Goal: Task Accomplishment & Management: Use online tool/utility

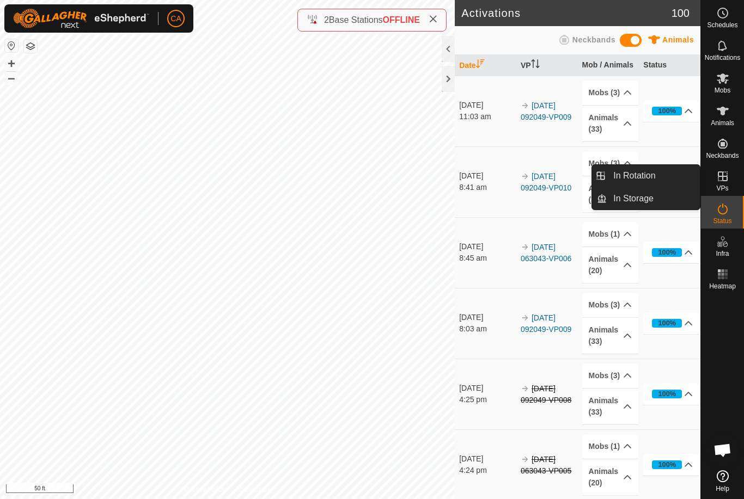
click at [645, 173] on span "In Rotation" at bounding box center [634, 175] width 42 height 13
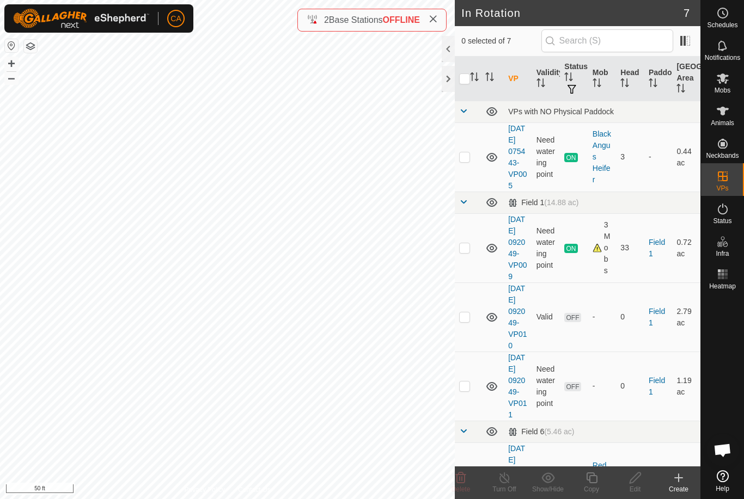
click at [468, 321] on p-checkbox at bounding box center [464, 317] width 11 height 9
click at [461, 482] on icon at bounding box center [461, 478] width 10 height 11
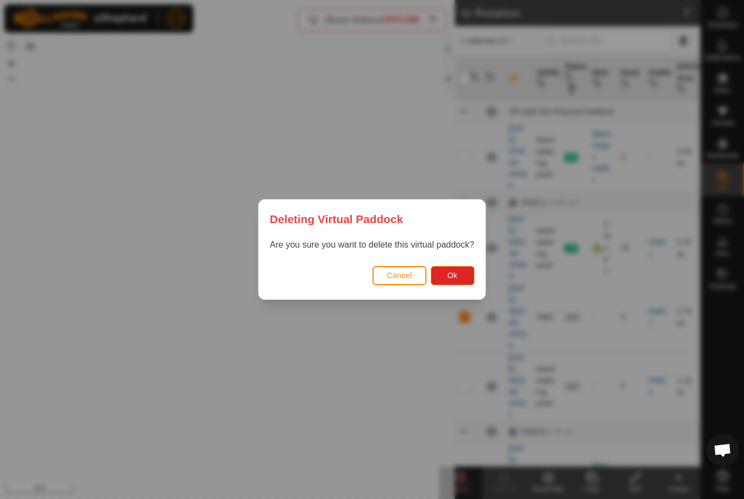
click at [474, 268] on button "Ok" at bounding box center [453, 275] width 44 height 19
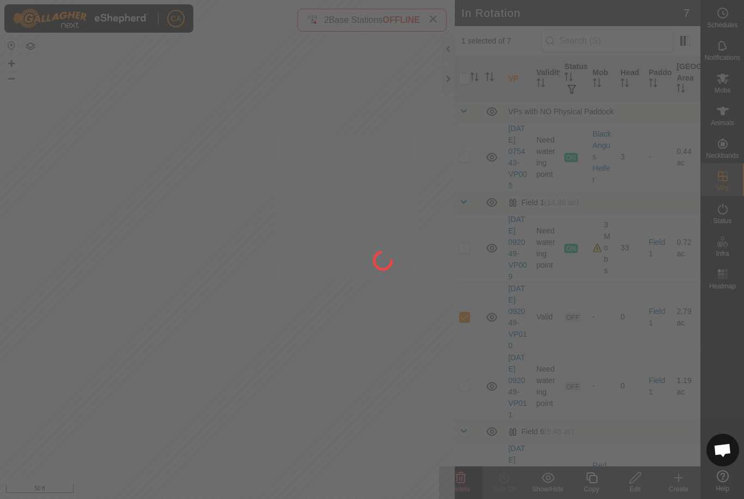
checkbox input "false"
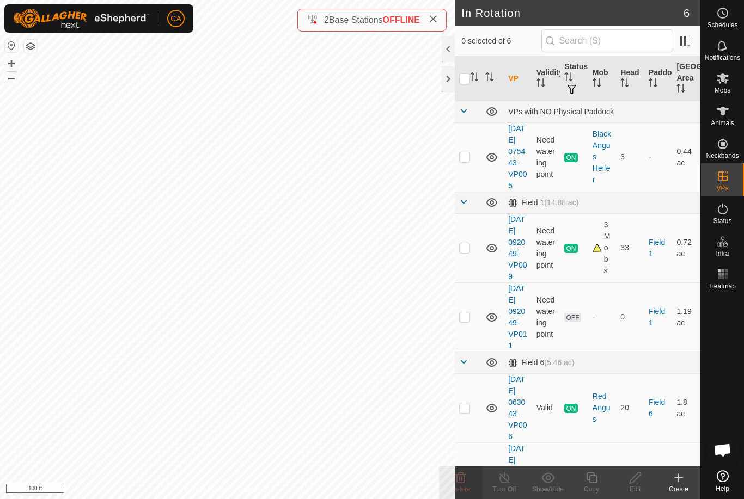
click at [467, 339] on td at bounding box center [468, 317] width 26 height 69
checkbox input "true"
click at [638, 479] on icon at bounding box center [635, 478] width 14 height 13
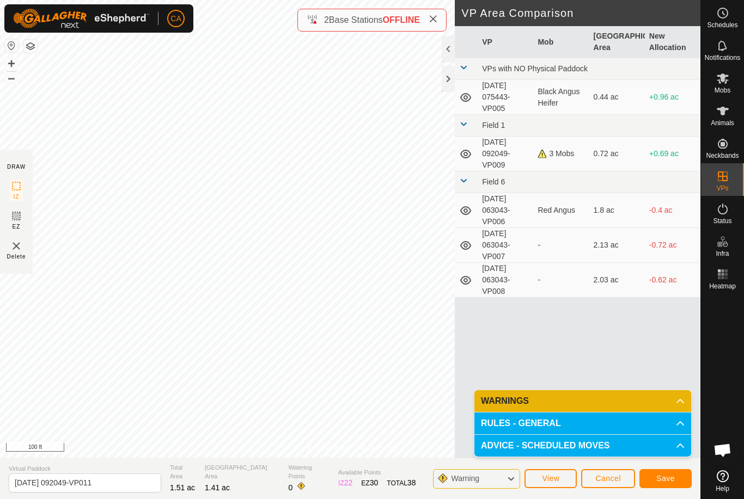
click at [656, 475] on button "Save" at bounding box center [665, 478] width 52 height 19
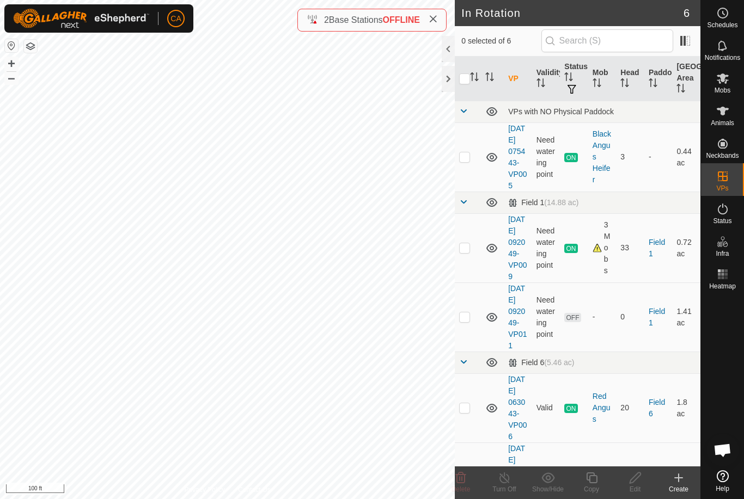
click at [437, 15] on span at bounding box center [433, 20] width 9 height 13
click at [456, 345] on td at bounding box center [468, 317] width 26 height 69
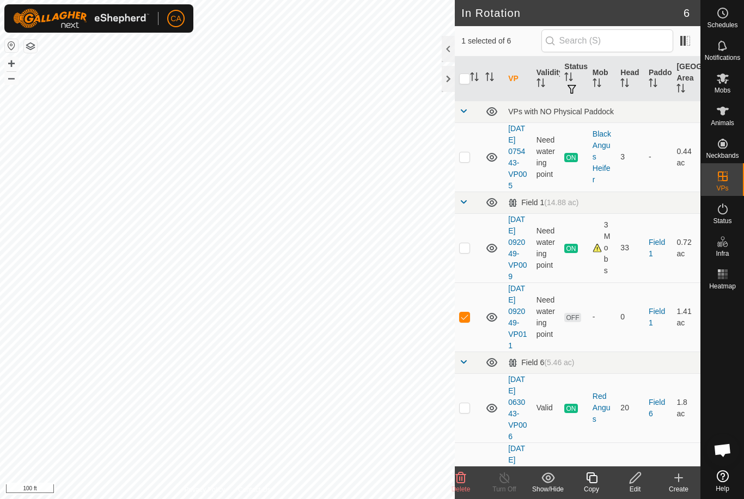
click at [465, 321] on p-checkbox at bounding box center [464, 317] width 11 height 9
checkbox input "false"
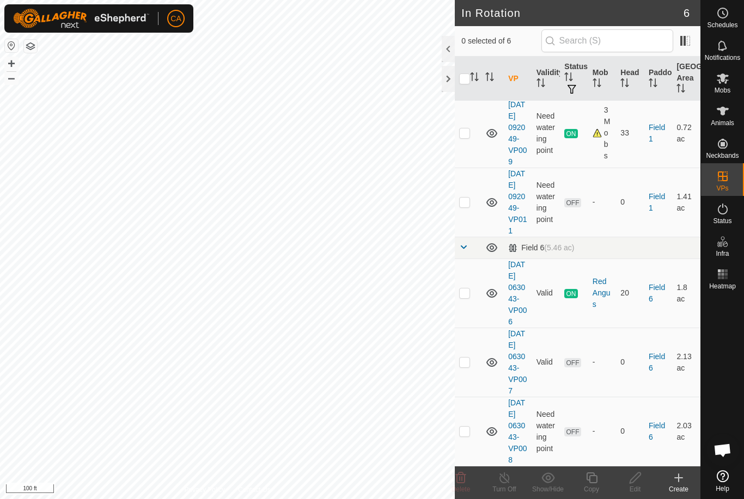
scroll to position [183, 0]
click at [468, 350] on td at bounding box center [468, 362] width 26 height 69
click at [461, 358] on p-checkbox at bounding box center [464, 362] width 11 height 9
checkbox input "false"
click at [459, 429] on td at bounding box center [468, 431] width 26 height 69
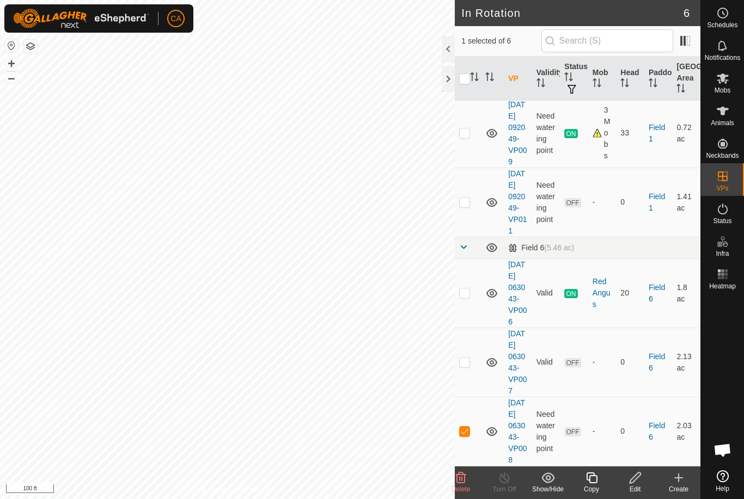
click at [466, 420] on td at bounding box center [468, 431] width 26 height 69
checkbox input "false"
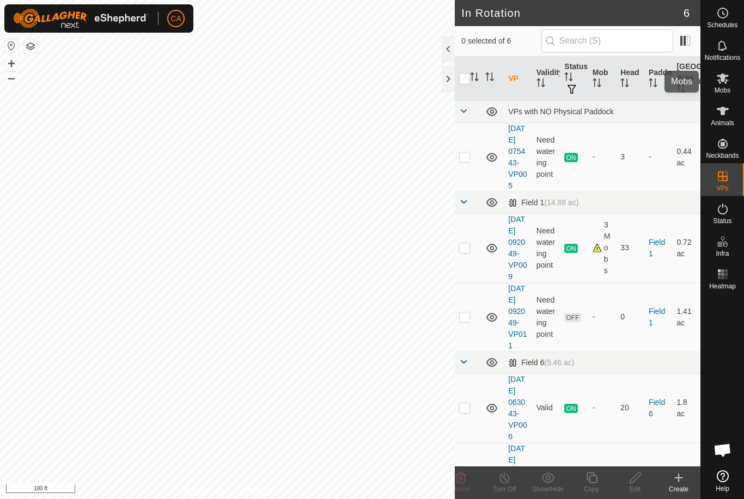
click at [725, 82] on icon at bounding box center [723, 79] width 12 height 10
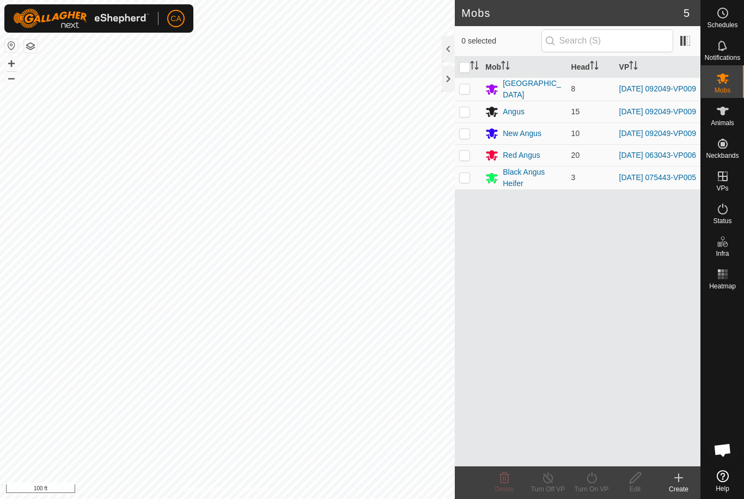
click at [472, 185] on td at bounding box center [468, 177] width 26 height 23
click at [469, 182] on p-checkbox at bounding box center [464, 177] width 11 height 9
checkbox input "false"
click at [725, 115] on icon at bounding box center [722, 111] width 13 height 13
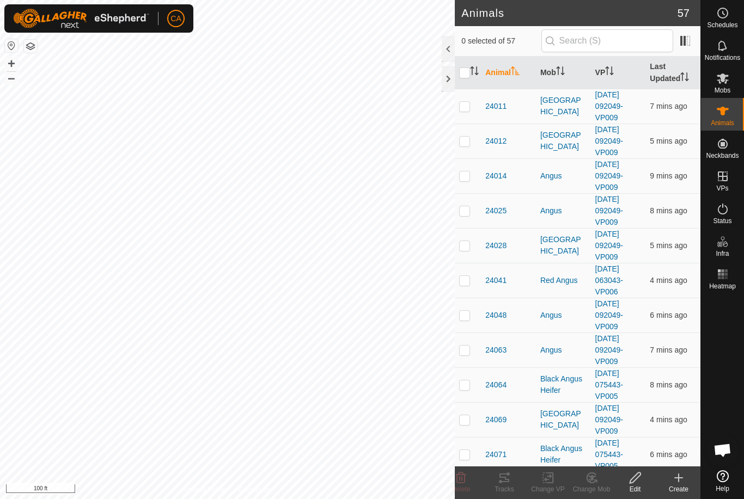
click at [555, 69] on th "Mob" at bounding box center [563, 73] width 55 height 33
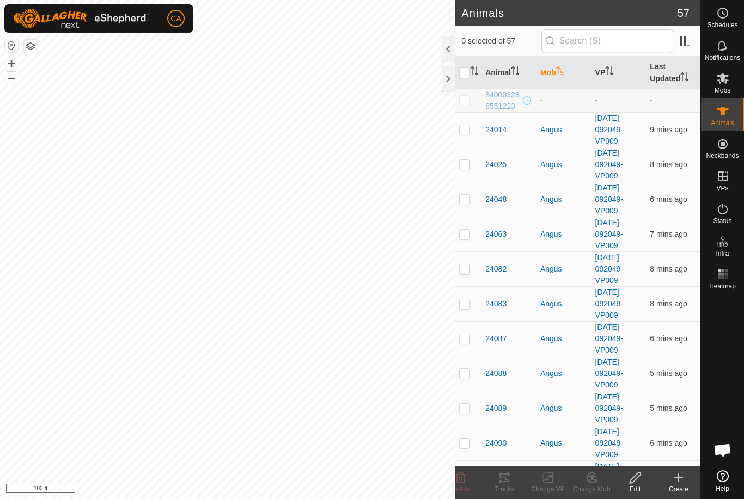
click at [564, 71] on icon "Activate to sort" at bounding box center [560, 70] width 8 height 9
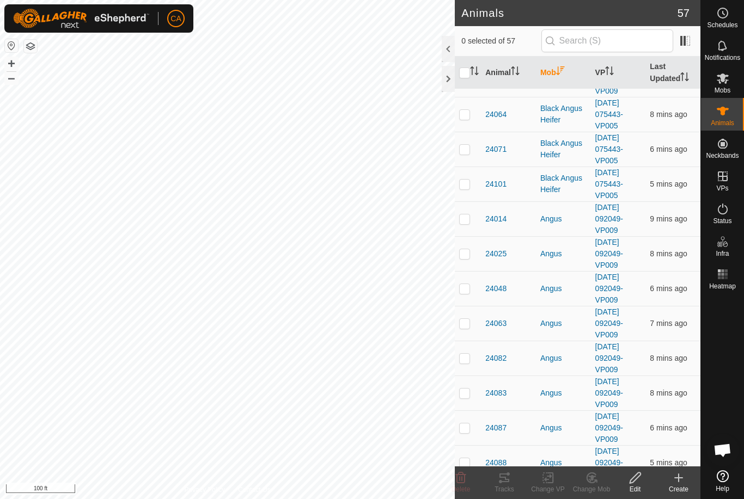
scroll to position [1292, 0]
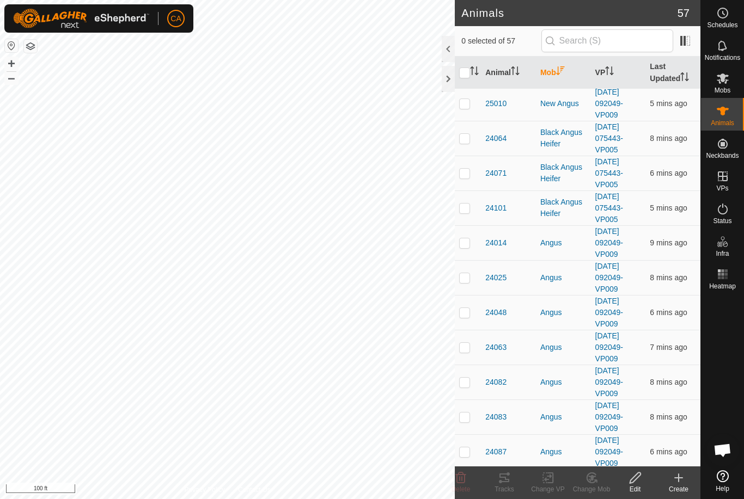
click at [469, 138] on p-checkbox at bounding box center [464, 138] width 11 height 9
checkbox input "true"
click at [467, 176] on p-checkbox at bounding box center [464, 173] width 11 height 9
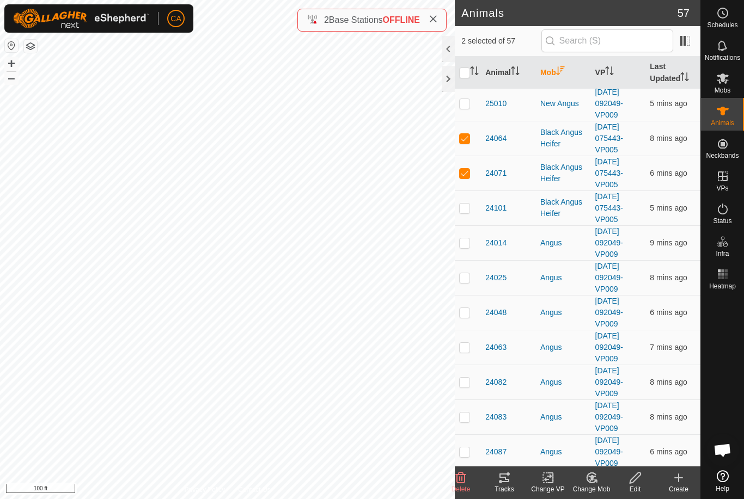
click at [465, 180] on td at bounding box center [468, 173] width 26 height 35
checkbox input "false"
click at [467, 142] on p-checkbox at bounding box center [464, 138] width 11 height 9
checkbox input "false"
click at [472, 202] on td at bounding box center [468, 208] width 26 height 35
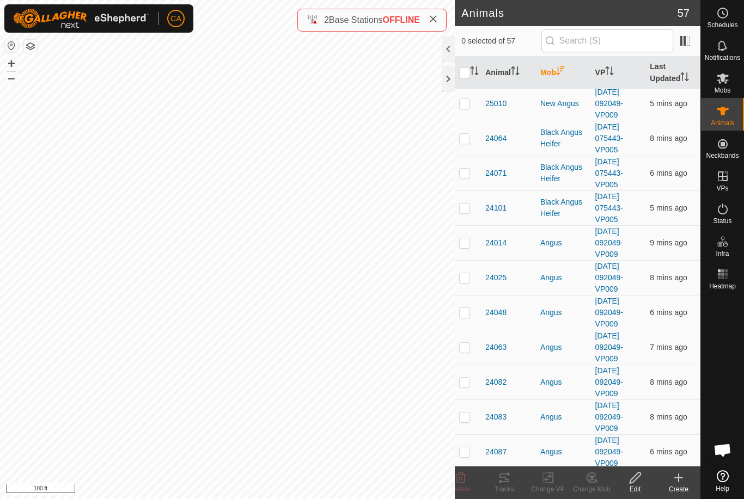
checkbox input "true"
click at [470, 133] on td at bounding box center [468, 138] width 26 height 35
checkbox input "true"
click at [473, 175] on td at bounding box center [468, 173] width 26 height 35
click at [469, 169] on p-checkbox at bounding box center [464, 173] width 11 height 9
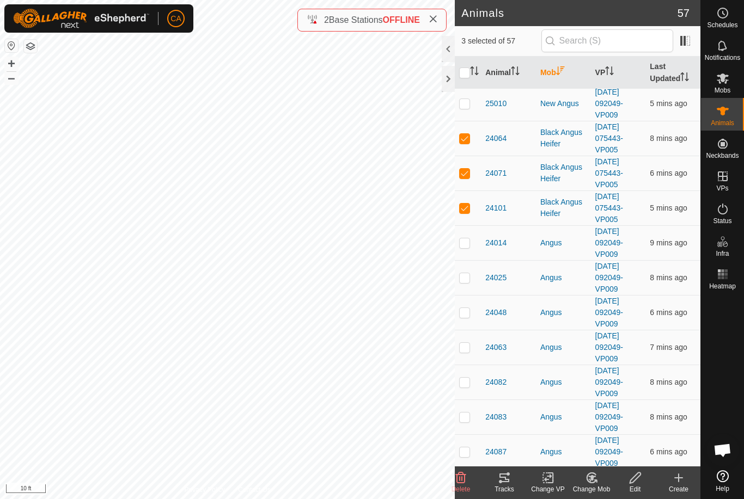
checkbox input "false"
click at [472, 209] on td at bounding box center [468, 208] width 26 height 35
checkbox input "false"
click at [469, 128] on td at bounding box center [468, 138] width 26 height 35
checkbox input "false"
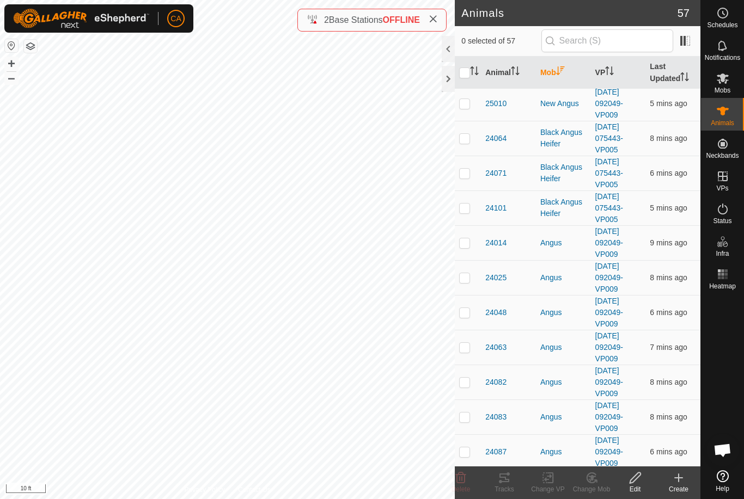
click at [470, 174] on p-checkbox at bounding box center [464, 173] width 11 height 9
click at [462, 166] on td at bounding box center [468, 173] width 26 height 35
checkbox input "false"
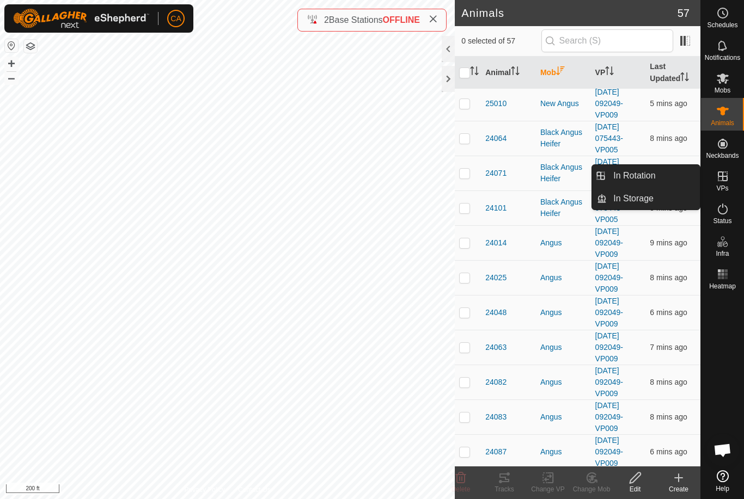
click at [659, 176] on link "In Rotation" at bounding box center [653, 176] width 93 height 22
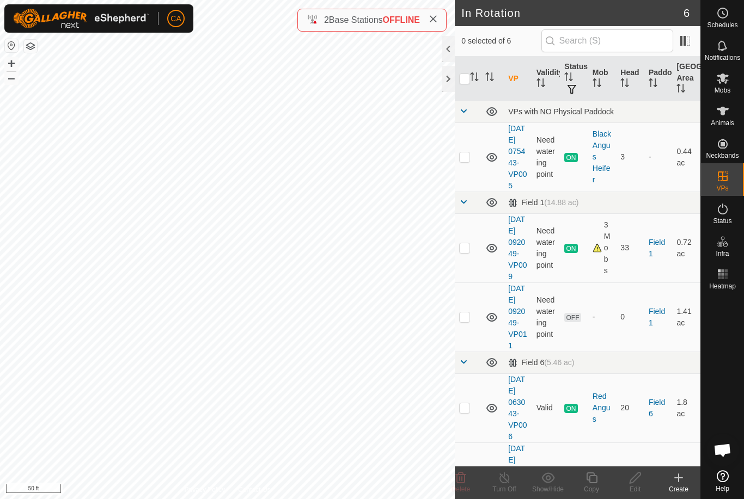
click at [470, 163] on td at bounding box center [468, 157] width 26 height 69
checkbox input "true"
click at [603, 480] on copy-svg-icon at bounding box center [592, 478] width 44 height 13
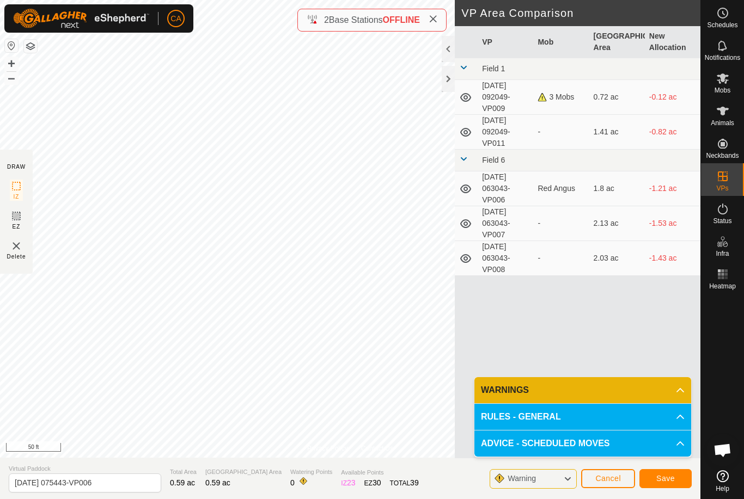
click at [662, 478] on span "Save" at bounding box center [665, 478] width 19 height 9
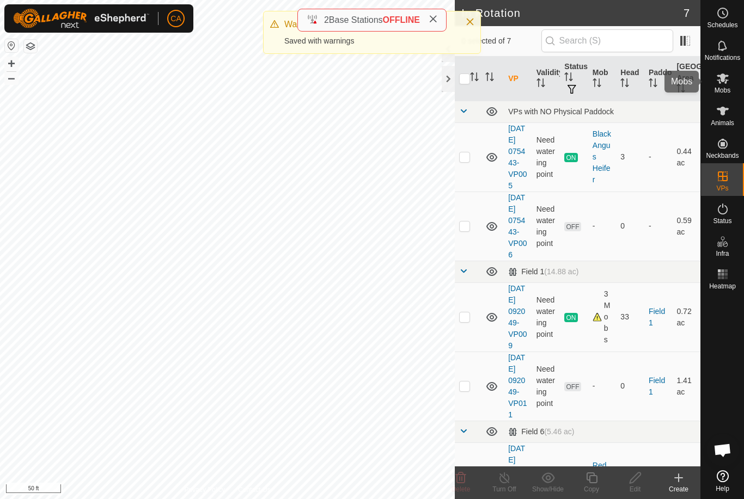
click at [735, 75] on div "Mobs" at bounding box center [722, 81] width 43 height 33
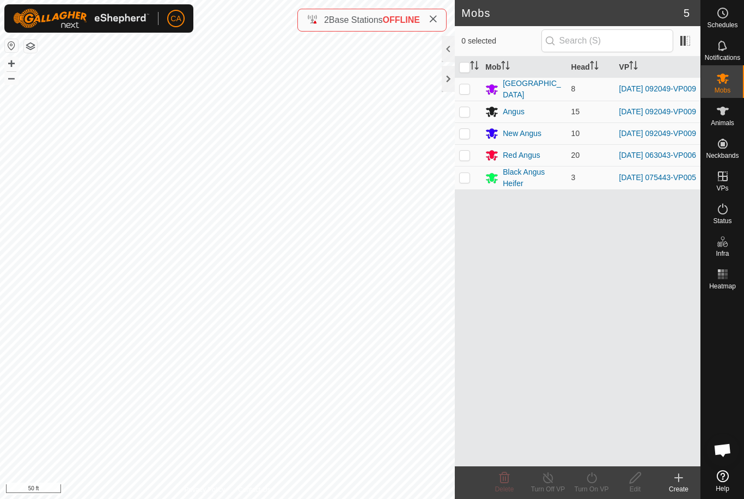
click at [464, 182] on p-checkbox at bounding box center [464, 177] width 11 height 9
checkbox input "true"
click at [592, 481] on icon at bounding box center [592, 478] width 14 height 13
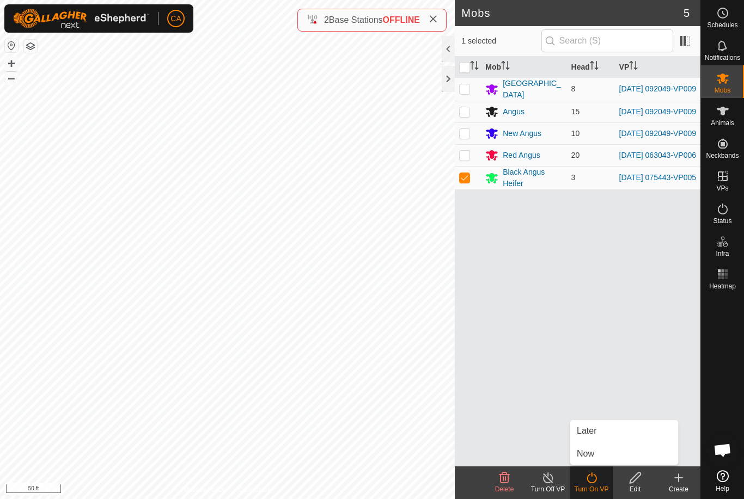
click at [609, 457] on link "Now" at bounding box center [624, 454] width 108 height 22
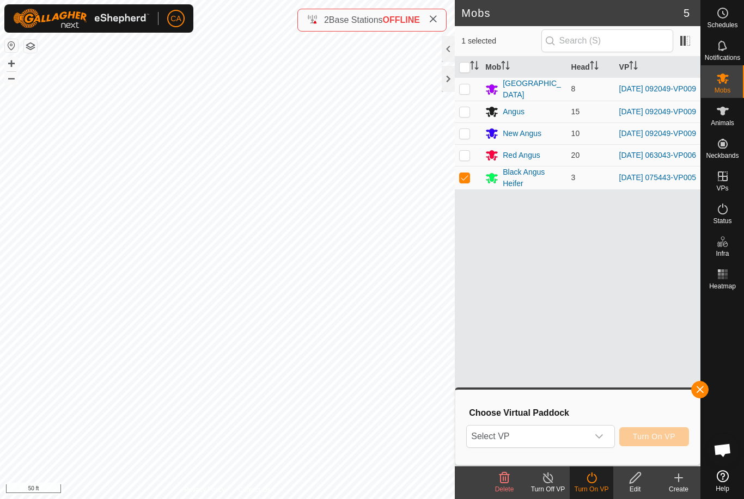
click at [597, 435] on icon "dropdown trigger" at bounding box center [599, 436] width 9 height 9
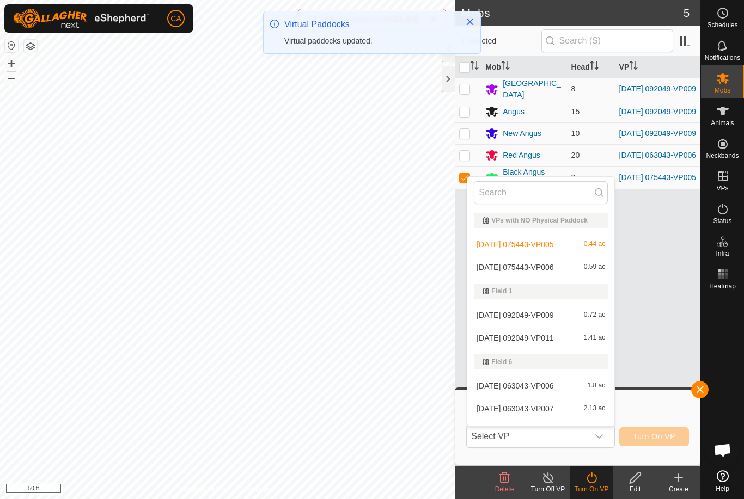
click at [553, 267] on span "[DATE] 075443-VP006" at bounding box center [514, 268] width 77 height 8
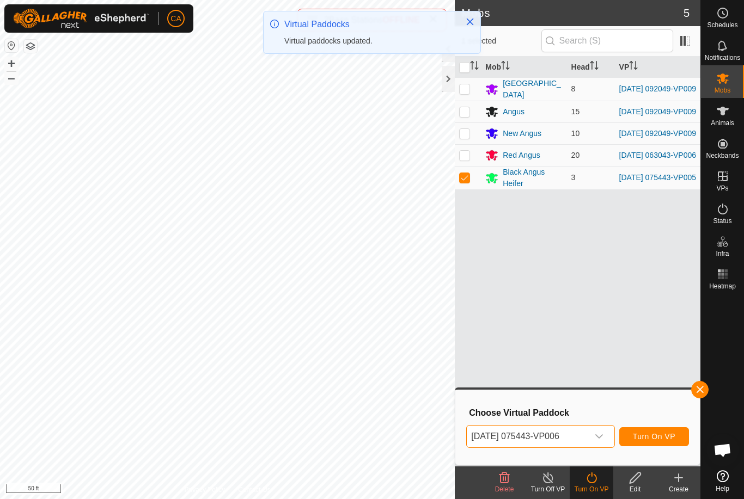
click at [659, 435] on span "Turn On VP" at bounding box center [654, 436] width 42 height 9
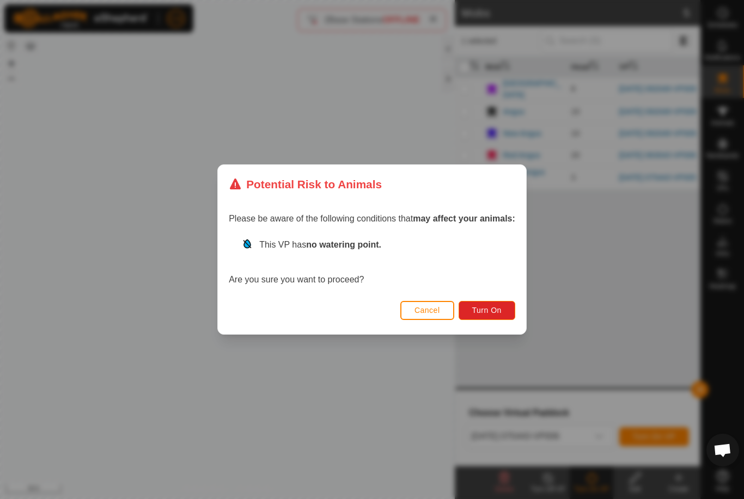
click at [502, 311] on span "Turn On" at bounding box center [486, 310] width 29 height 9
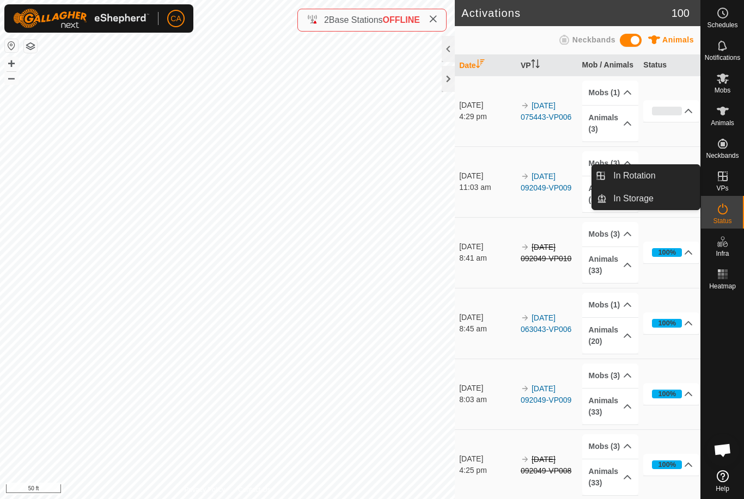
click at [654, 183] on link "In Rotation" at bounding box center [653, 176] width 93 height 22
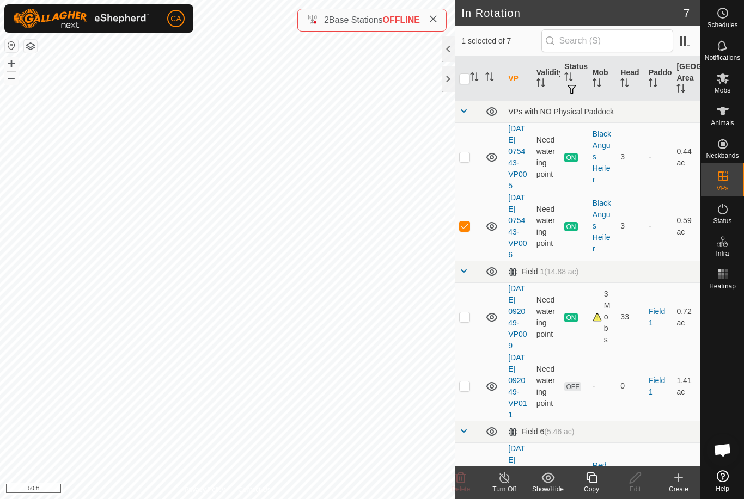
click at [462, 230] on p-checkbox at bounding box center [464, 226] width 11 height 9
checkbox input "false"
